Goal: Check status: Check status

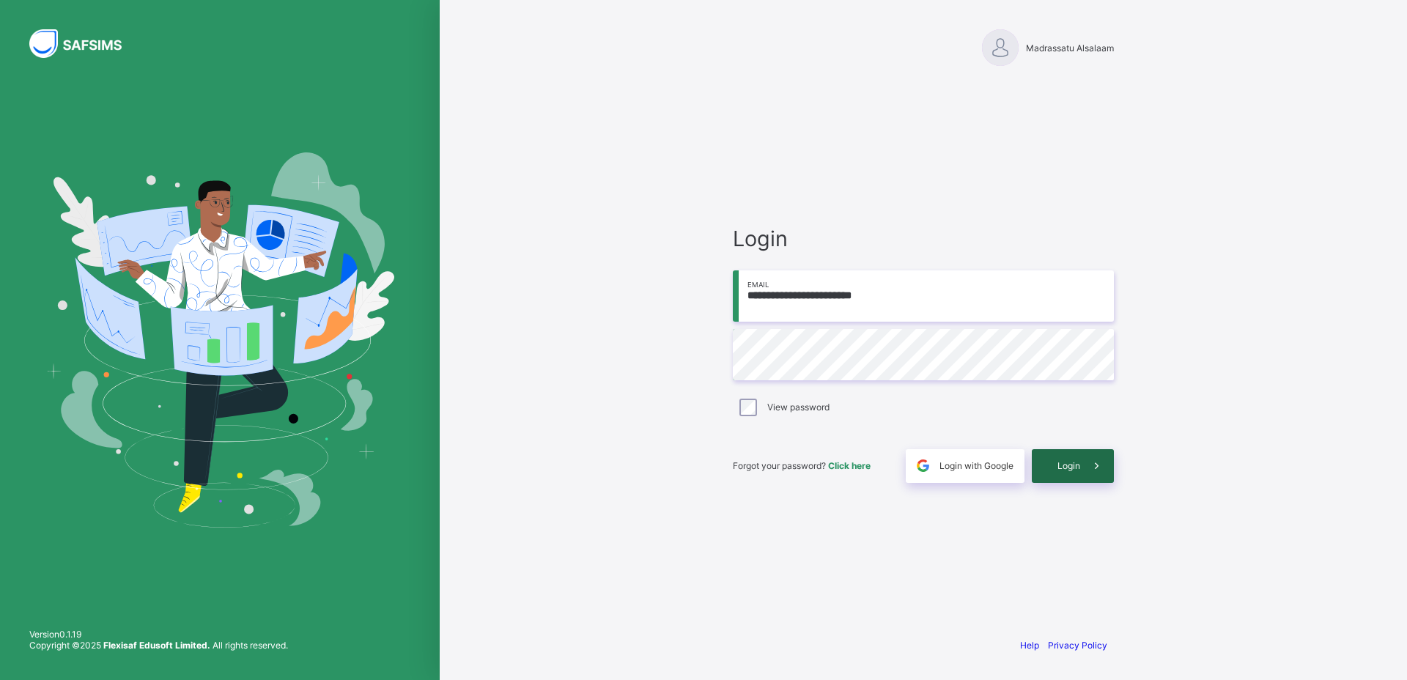
click at [1054, 458] on div "Login" at bounding box center [1073, 466] width 82 height 34
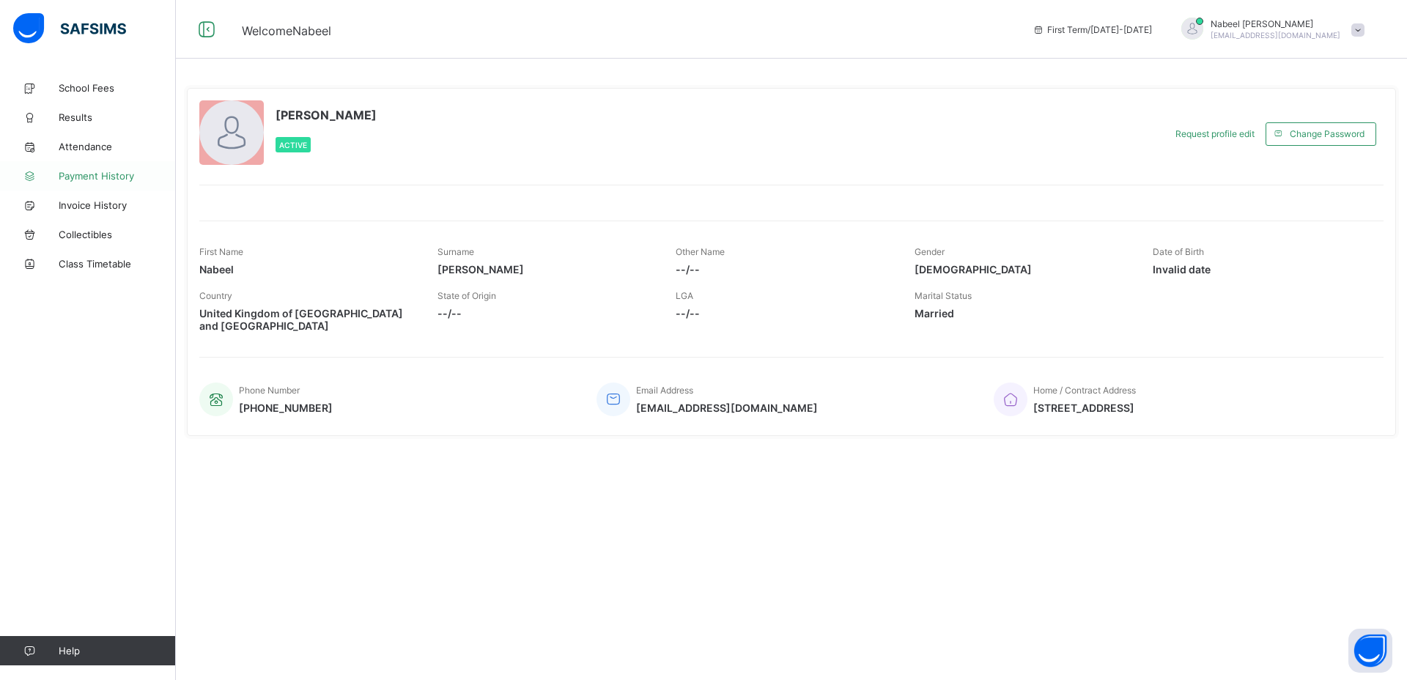
click at [103, 180] on span "Payment History" at bounding box center [117, 176] width 117 height 12
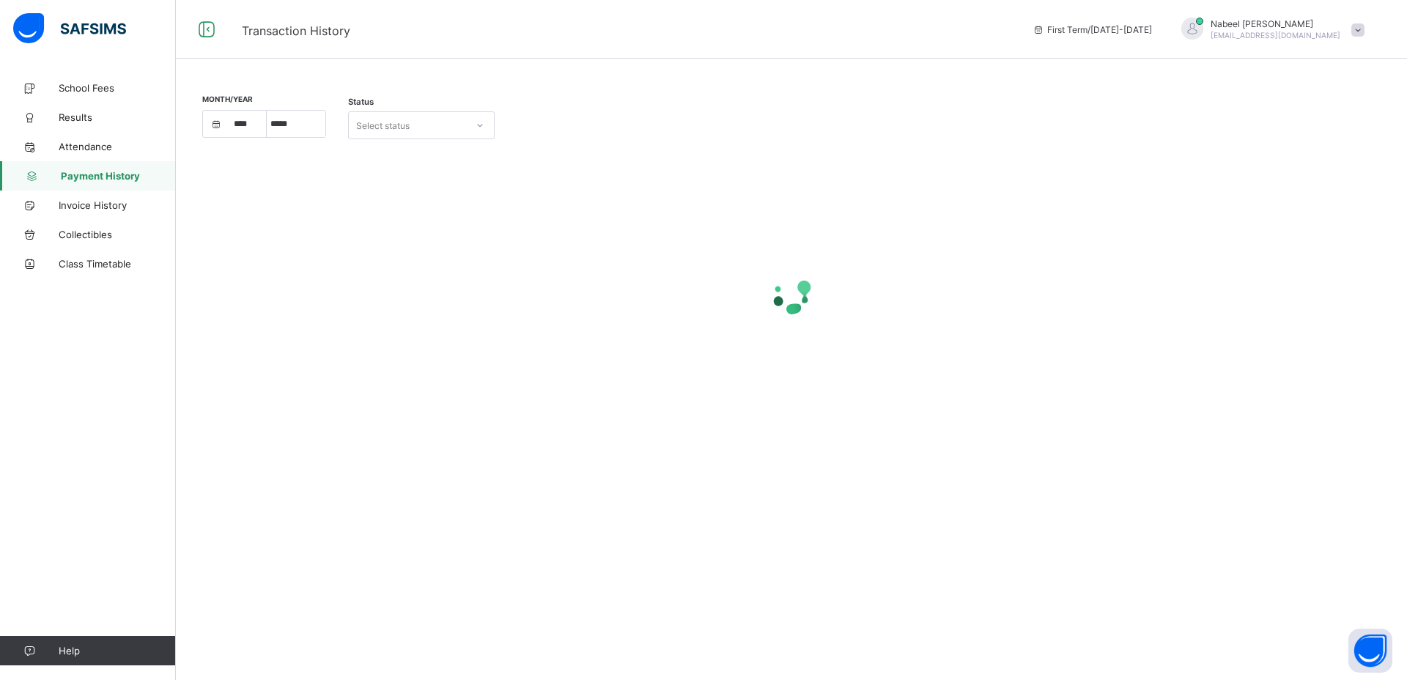
select select "****"
select select "*"
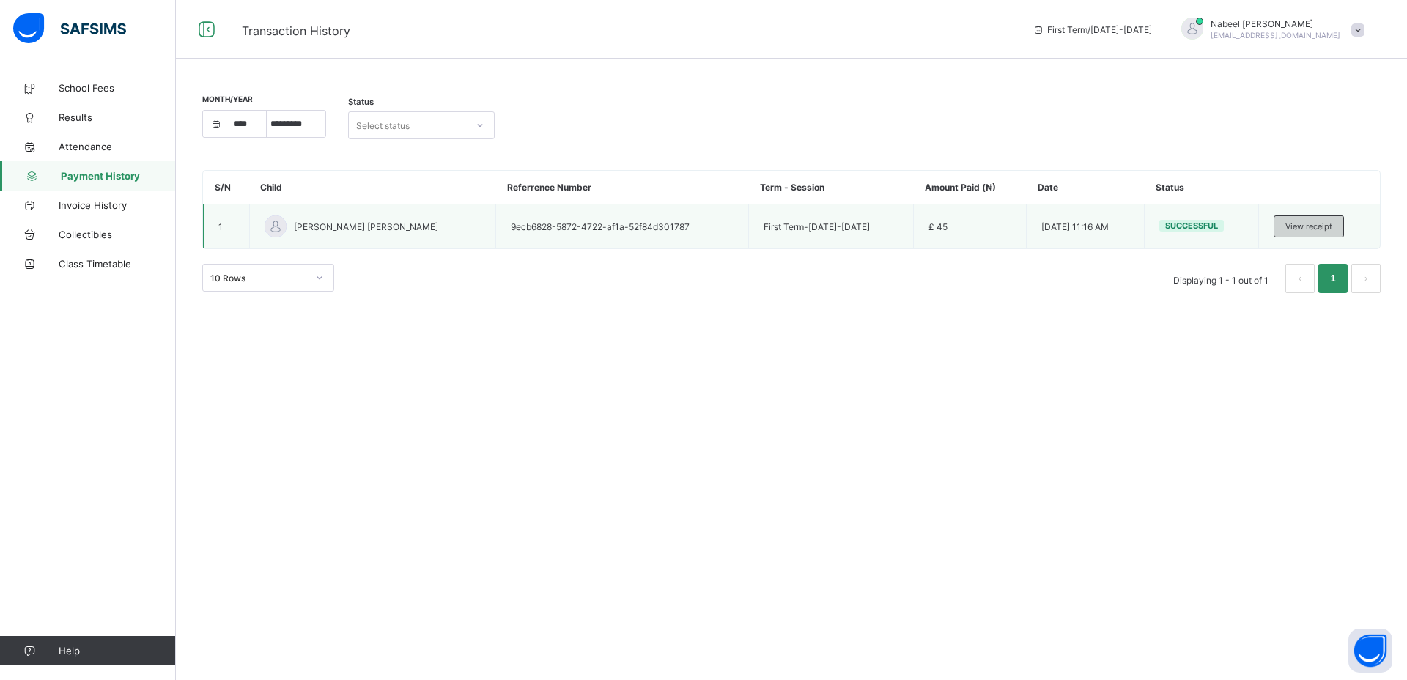
click at [1303, 225] on span "View receipt" at bounding box center [1308, 226] width 47 height 10
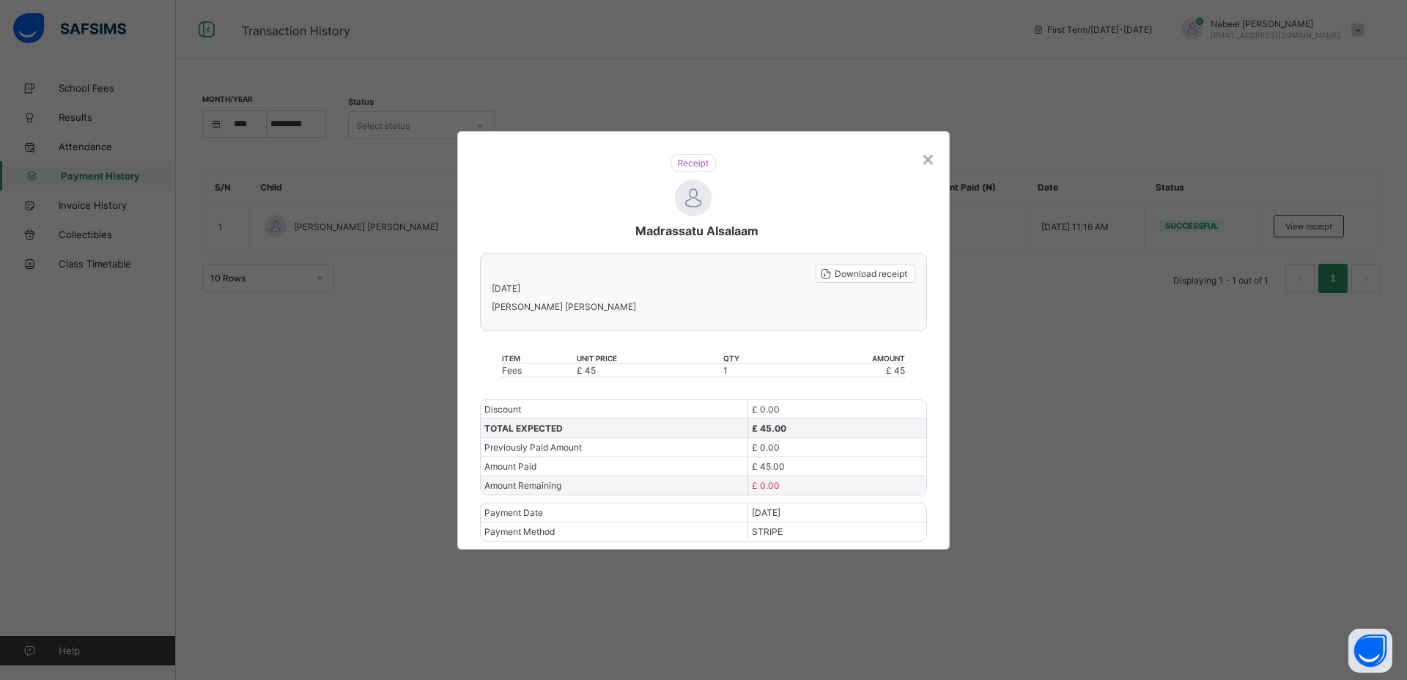
drag, startPoint x: 858, startPoint y: 515, endPoint x: 741, endPoint y: 500, distance: 117.5
click at [731, 503] on div "Payment Date [DATE]" at bounding box center [703, 512] width 445 height 18
click at [931, 158] on div "×" at bounding box center [928, 158] width 14 height 25
